Goal: Communication & Community: Share content

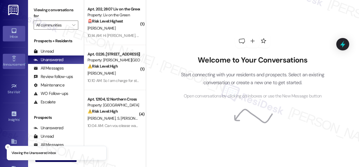
click at [9, 60] on link "Announcement •" at bounding box center [14, 61] width 22 height 15
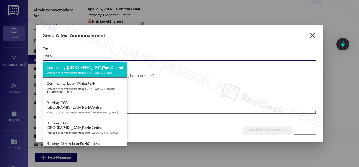
type input "park"
click at [70, 67] on div "Community: [GEOGRAPHIC_DATA] Cent ra l Message all current residents of [GEOGRA…" at bounding box center [85, 70] width 84 height 16
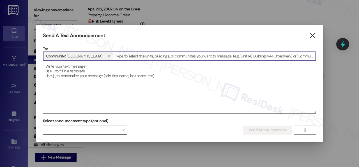
click at [70, 70] on textarea at bounding box center [179, 87] width 273 height 51
paste textarea "Hi {{first_name}}, Join us for Killer Potatoes in the Office [DATE], [DATE], fr…"
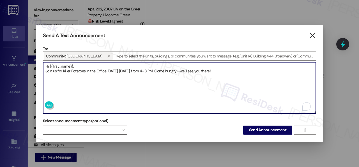
click at [83, 65] on textarea "Hi {{first_name}}, Join us for Killer Potatoes in the Office [DATE], [DATE], fr…" at bounding box center [179, 87] width 273 height 51
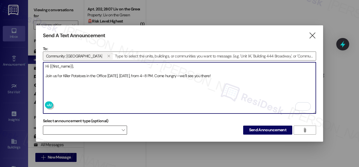
type textarea "Hi {{first_name}}, Join us for Killer Potatoes in the Office [DATE], [DATE], fr…"
click at [83, 131] on span at bounding box center [85, 129] width 84 height 9
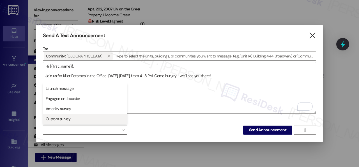
click at [63, 118] on span "Custom survey" at bounding box center [58, 119] width 25 height 6
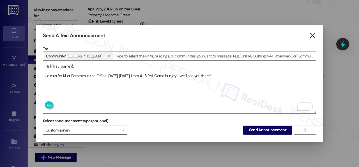
click at [162, 105] on textarea "Hi {{first_name}}, Join us for Killer Potatoes in the Office [DATE], [DATE], fr…" at bounding box center [179, 87] width 273 height 51
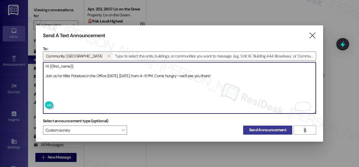
click at [261, 128] on span "Send Announcement" at bounding box center [267, 130] width 37 height 6
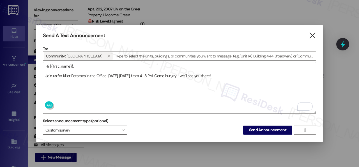
click at [310, 35] on icon "" at bounding box center [313, 36] width 8 height 6
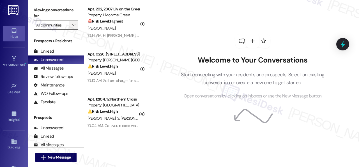
click at [74, 24] on icon "" at bounding box center [73, 25] width 3 height 4
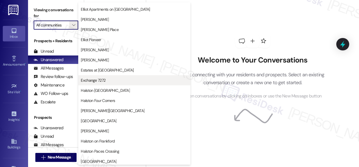
scroll to position [112, 0]
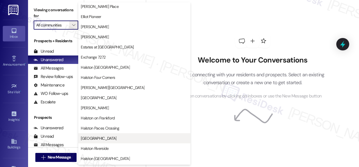
click at [99, 138] on span "[GEOGRAPHIC_DATA]" at bounding box center [99, 138] width 36 height 6
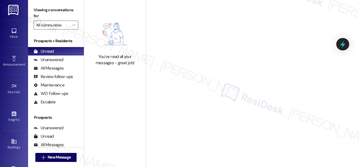
type input "[GEOGRAPHIC_DATA]"
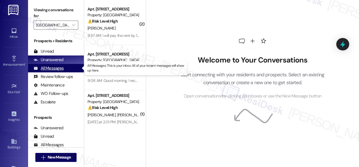
click at [46, 67] on div "All Messages" at bounding box center [49, 68] width 30 height 6
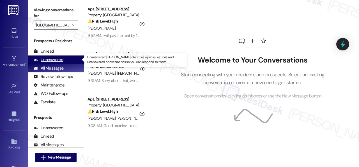
click at [54, 61] on div "Unanswered" at bounding box center [49, 60] width 30 height 6
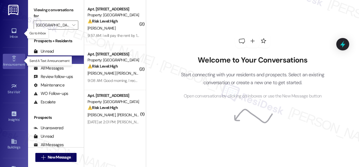
click at [13, 56] on icon at bounding box center [14, 58] width 4 height 5
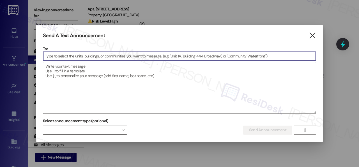
click at [97, 55] on input at bounding box center [179, 56] width 273 height 8
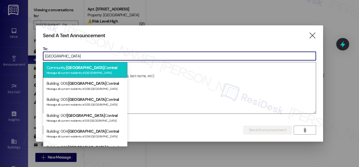
type input "[GEOGRAPHIC_DATA]"
click at [78, 68] on span "[GEOGRAPHIC_DATA]" at bounding box center [85, 67] width 38 height 5
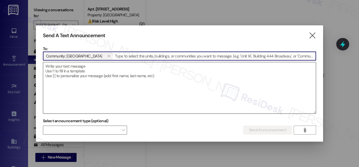
click at [83, 72] on textarea at bounding box center [179, 87] width 273 height 51
paste textarea "Hi {{first_name}}, Join us for Killer Potatoes in the Office [DATE], [DATE], fr…"
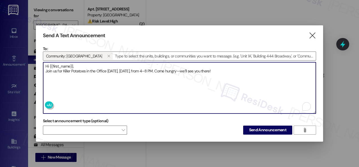
click at [79, 66] on textarea "Hi {{first_name}}, Join us for Killer Potatoes in the Office [DATE], [DATE], fr…" at bounding box center [179, 87] width 273 height 51
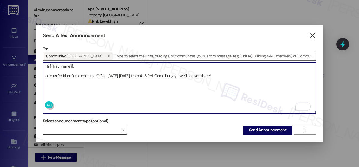
type textarea "Hi {{first_name}}, Join us for Killer Potatoes in the Office [DATE], [DATE], fr…"
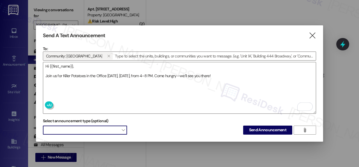
click at [108, 129] on span at bounding box center [85, 129] width 84 height 9
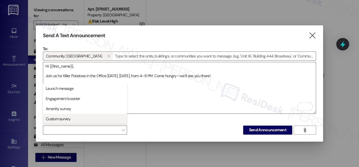
click at [59, 118] on span "Custom survey" at bounding box center [58, 119] width 25 height 6
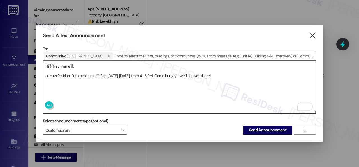
click at [140, 100] on textarea "Hi {{first_name}}, Join us for Killer Potatoes in the Office [DATE], [DATE], fr…" at bounding box center [179, 87] width 273 height 51
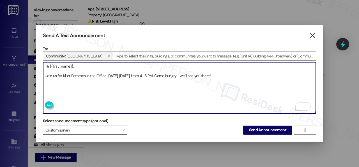
click at [225, 97] on textarea "Hi {{first_name}}, Join us for Killer Potatoes in the Office [DATE], [DATE], fr…" at bounding box center [179, 87] width 273 height 51
click at [264, 131] on button "Send Announcement" at bounding box center [267, 129] width 49 height 9
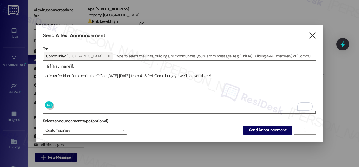
click at [313, 34] on icon "" at bounding box center [313, 36] width 8 height 6
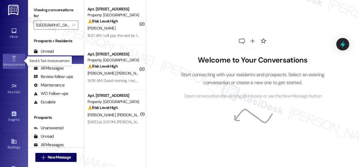
click at [8, 59] on link "Announcement •" at bounding box center [14, 61] width 22 height 15
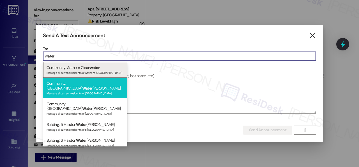
type input "water"
click at [78, 84] on div "Community: Halston Water leigh Message all current residents of [GEOGRAPHIC_DAT…" at bounding box center [85, 88] width 84 height 20
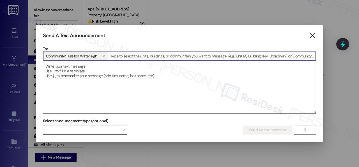
click at [80, 70] on textarea at bounding box center [179, 87] width 273 height 51
paste textarea "Hi {{first_name}}, [PERSON_NAME]’s Food Truck will be at the community [DATE], …"
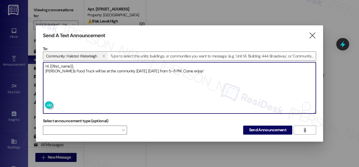
click at [81, 63] on textarea "Hi {{first_name}}, [PERSON_NAME]’s Food Truck will be at the community [DATE], …" at bounding box center [179, 87] width 273 height 51
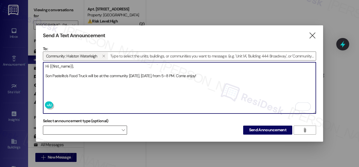
type textarea "Hi {{first_name}}, Son Pastelito’s Food Truck will be at the community [DATE], …"
click at [76, 131] on span at bounding box center [85, 129] width 84 height 9
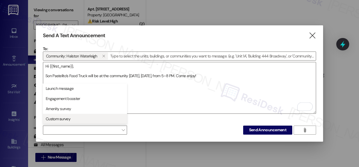
click at [61, 115] on span "Custom survey" at bounding box center [84, 118] width 79 height 6
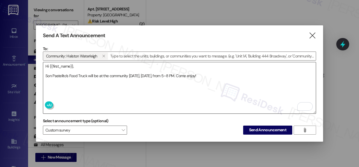
click at [194, 93] on textarea "Hi {{first_name}}, Son Pastelito’s Food Truck will be at the community [DATE], …" at bounding box center [179, 87] width 273 height 51
click at [255, 128] on span "Send Announcement" at bounding box center [267, 130] width 37 height 6
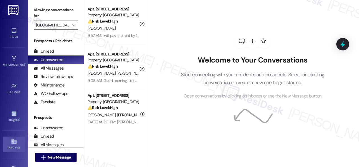
click at [10, 144] on div "Buildings" at bounding box center [14, 147] width 28 height 6
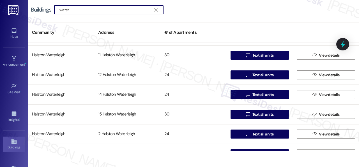
scroll to position [281, 0]
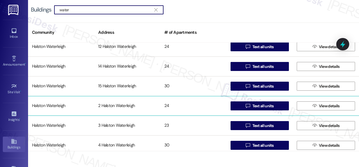
type input "water"
click at [57, 105] on div "Halston Waterleigh" at bounding box center [61, 105] width 66 height 11
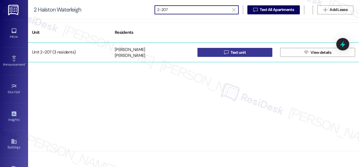
type input "2-207"
click at [216, 52] on button " Text unit" at bounding box center [235, 52] width 75 height 9
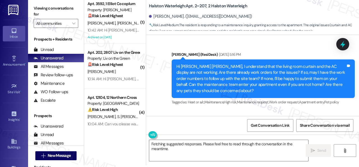
scroll to position [9682, 0]
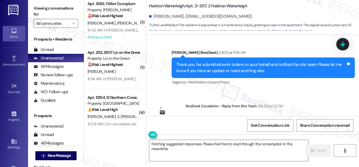
drag, startPoint x: 172, startPoint y: 149, endPoint x: 112, endPoint y: 142, distance: 59.9
click at [112, 142] on div "( 1 ) Apt. 3592, 1 [PERSON_NAME] Property: [PERSON_NAME] 🚨 Risk Level: Highest …" at bounding box center [221, 81] width 275 height 167
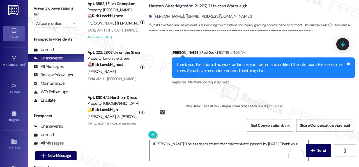
type textarea "Hi [PERSON_NAME]! The site team stated that maintenance passed by [DATE]. Thank…"
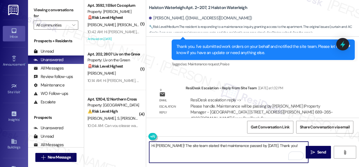
scroll to position [9739, 0]
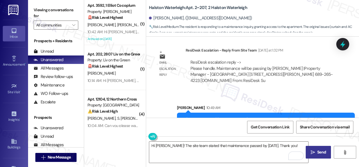
click at [312, 151] on icon "" at bounding box center [313, 152] width 4 height 4
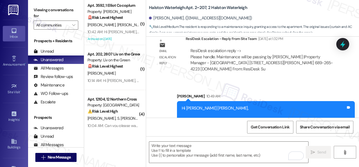
scroll to position [9778, 0]
